Goal: Register for event/course

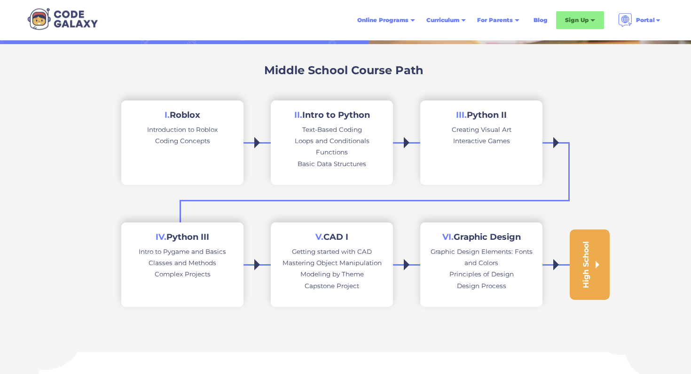
scroll to position [165, 0]
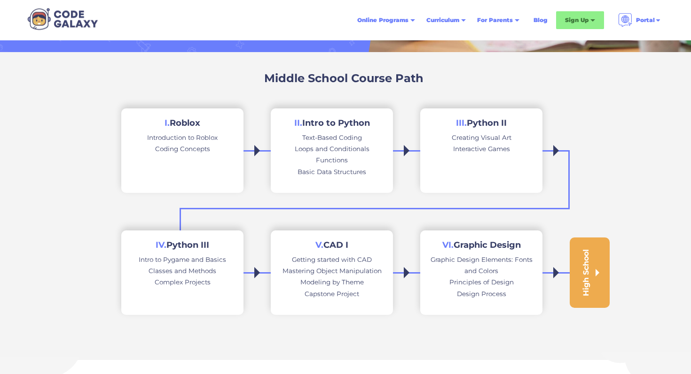
click at [330, 124] on h2 "II. Intro to Python" at bounding box center [332, 123] width 76 height 11
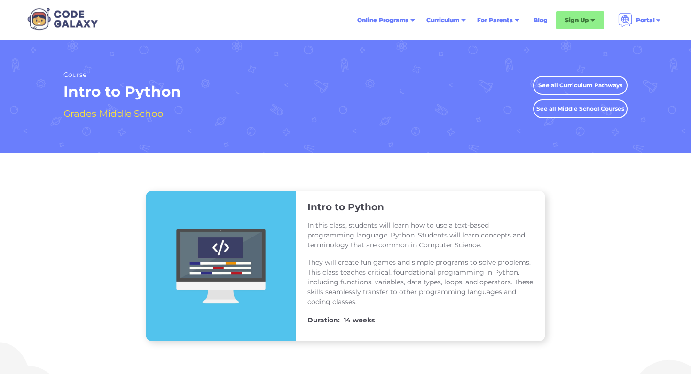
click at [594, 110] on link "See all Middle School Courses" at bounding box center [580, 109] width 94 height 19
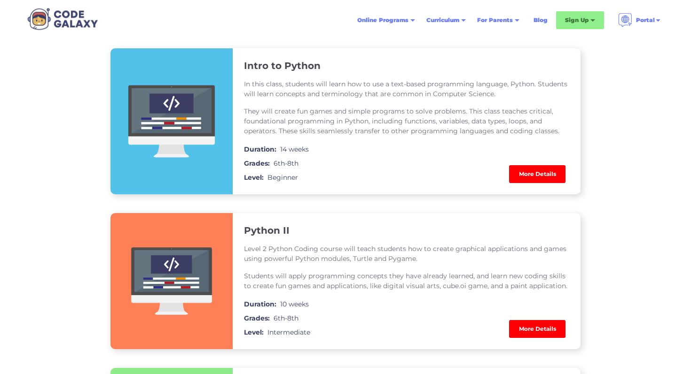
scroll to position [722, 0]
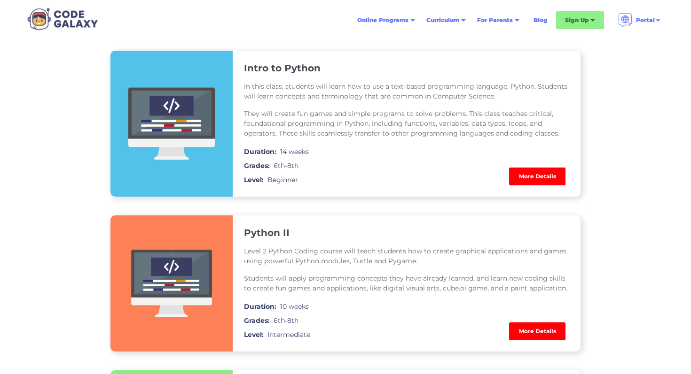
click at [545, 178] on link "More Details" at bounding box center [537, 177] width 56 height 18
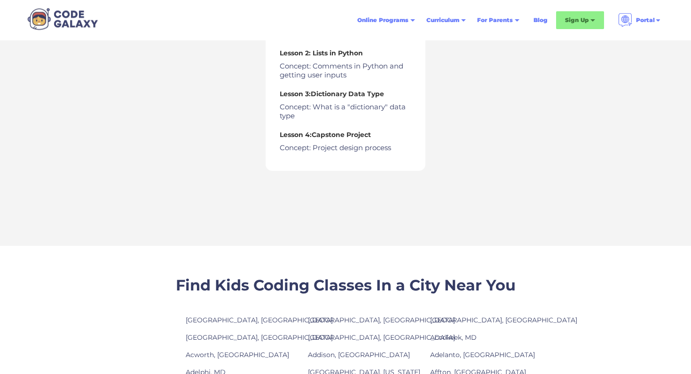
scroll to position [837, 0]
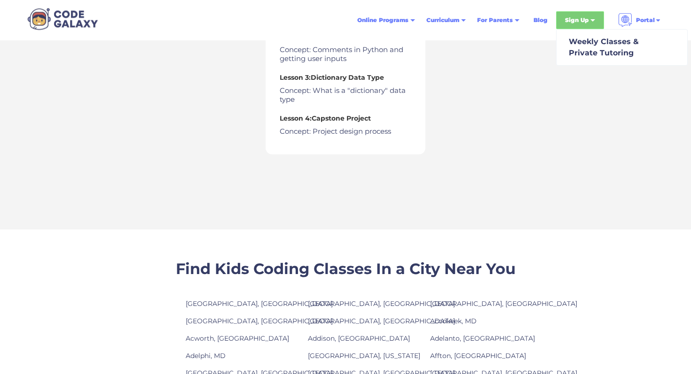
click at [587, 26] on div "Sign Up" at bounding box center [580, 20] width 48 height 18
click at [589, 44] on div "Weekly Classes & Private Tutoring" at bounding box center [602, 47] width 74 height 23
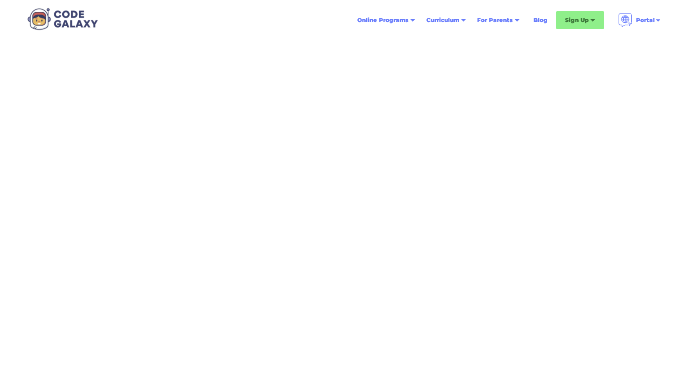
scroll to position [65, 0]
